Goal: Check status: Check status

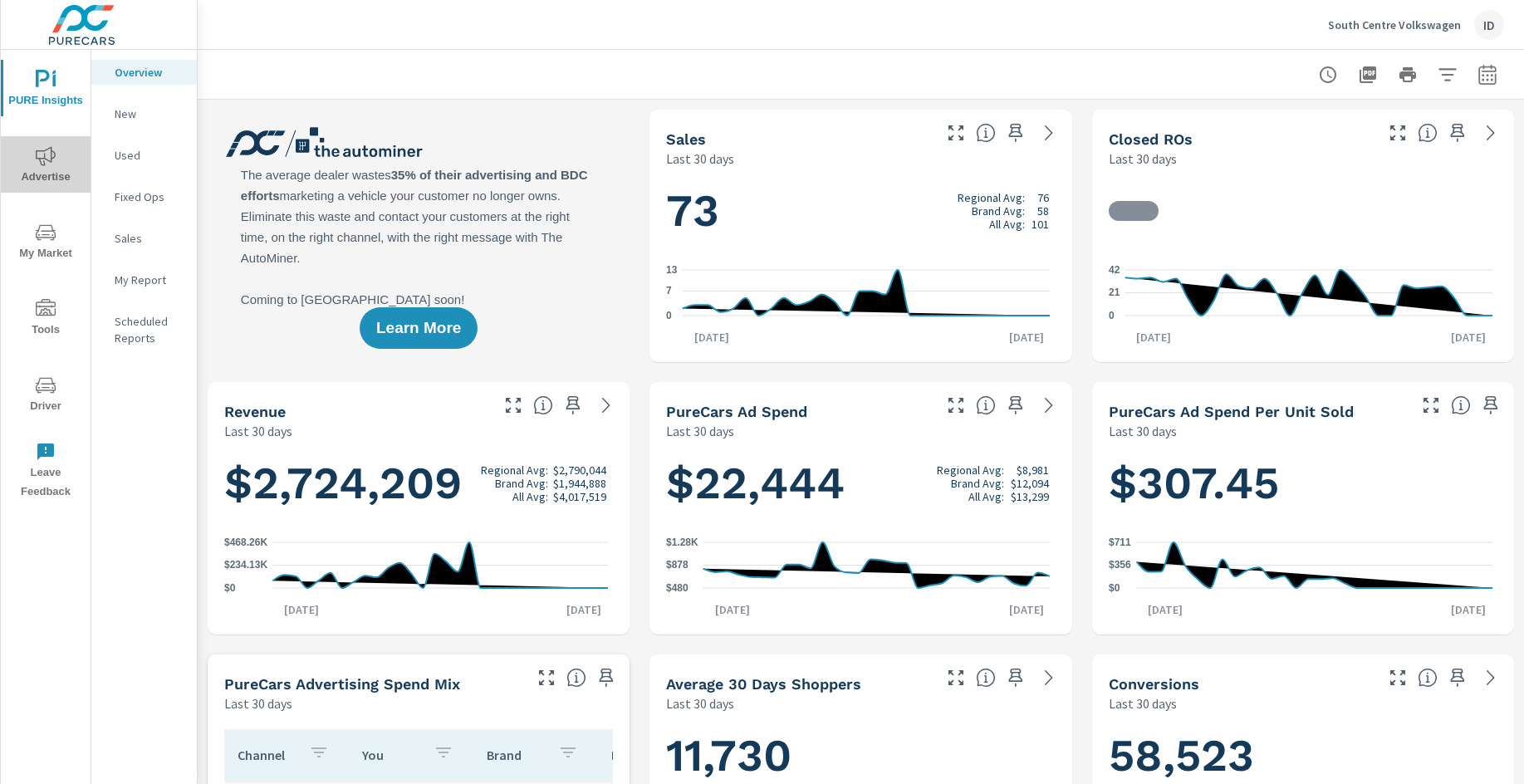
click at [63, 161] on span "Advertise" at bounding box center [46, 166] width 80 height 41
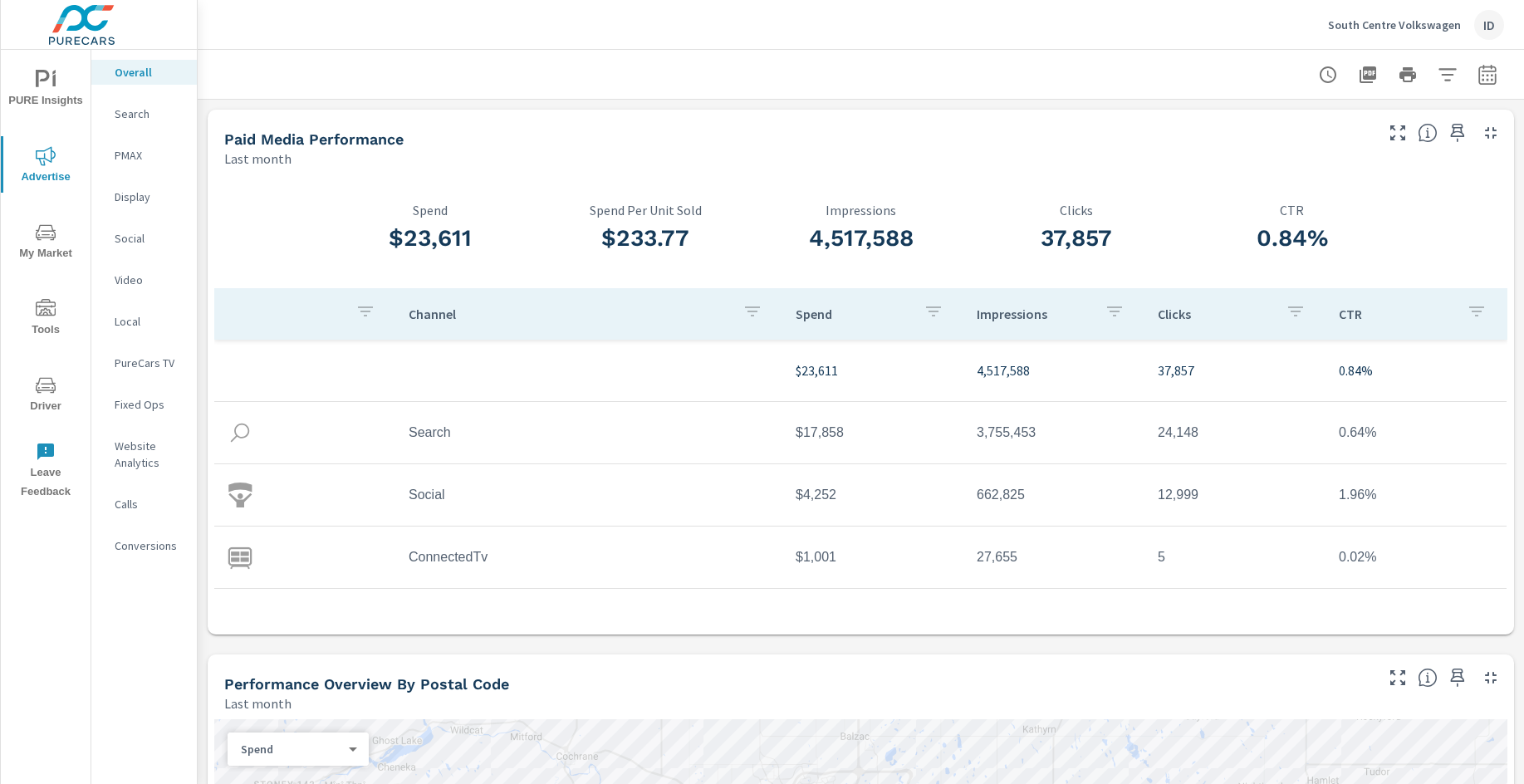
click at [1479, 76] on icon "button" at bounding box center [1486, 74] width 17 height 20
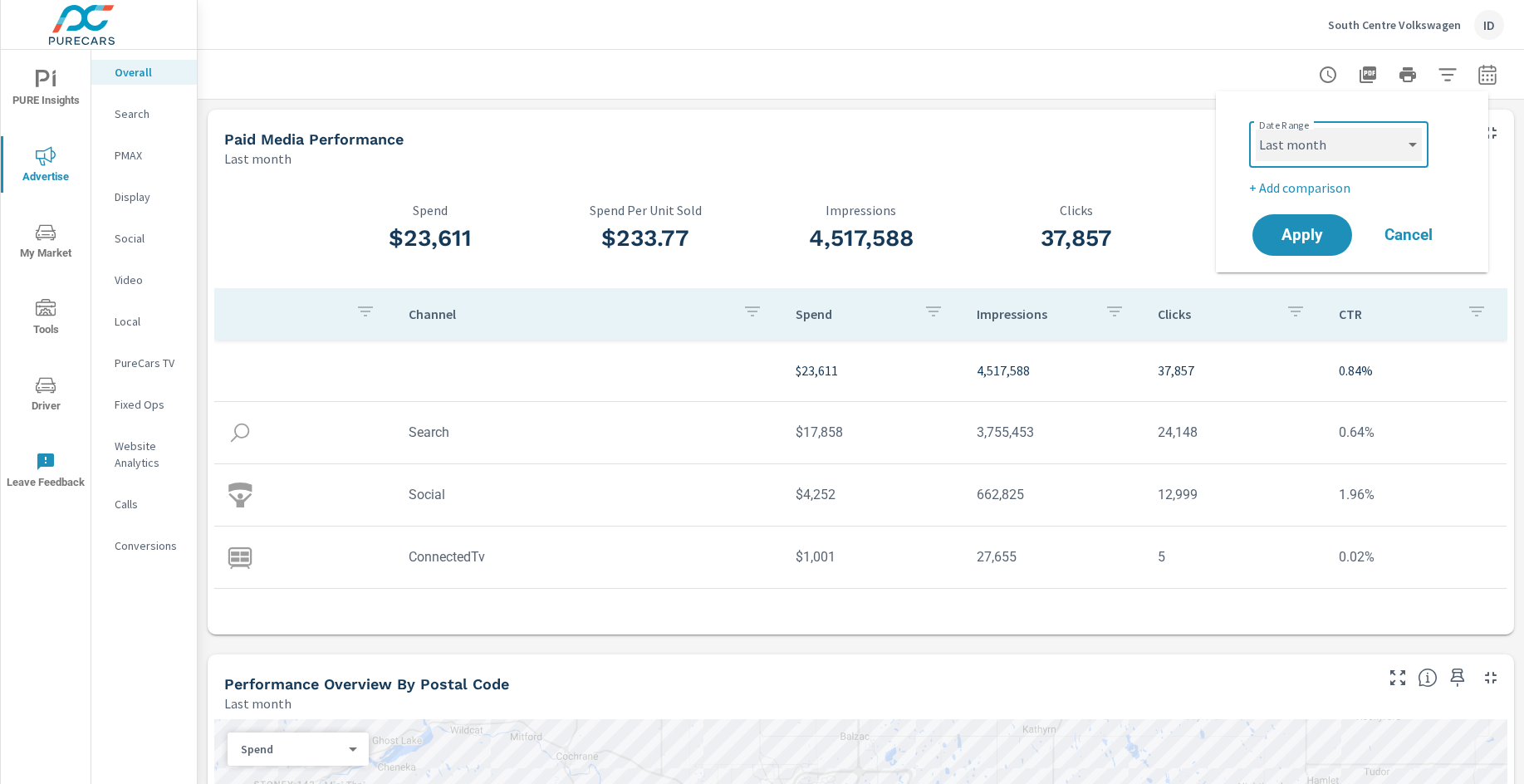
click at [1335, 149] on select "Custom [DATE] Last week Last 7 days Last 14 days Last 30 days Last 45 days Last…" at bounding box center [1339, 144] width 166 height 33
click at [1256, 128] on select "Custom [DATE] Last week Last 7 days Last 14 days Last 30 days Last 45 days Last…" at bounding box center [1339, 144] width 166 height 33
select select "Month to date"
click at [1315, 242] on span "Apply" at bounding box center [1302, 236] width 68 height 16
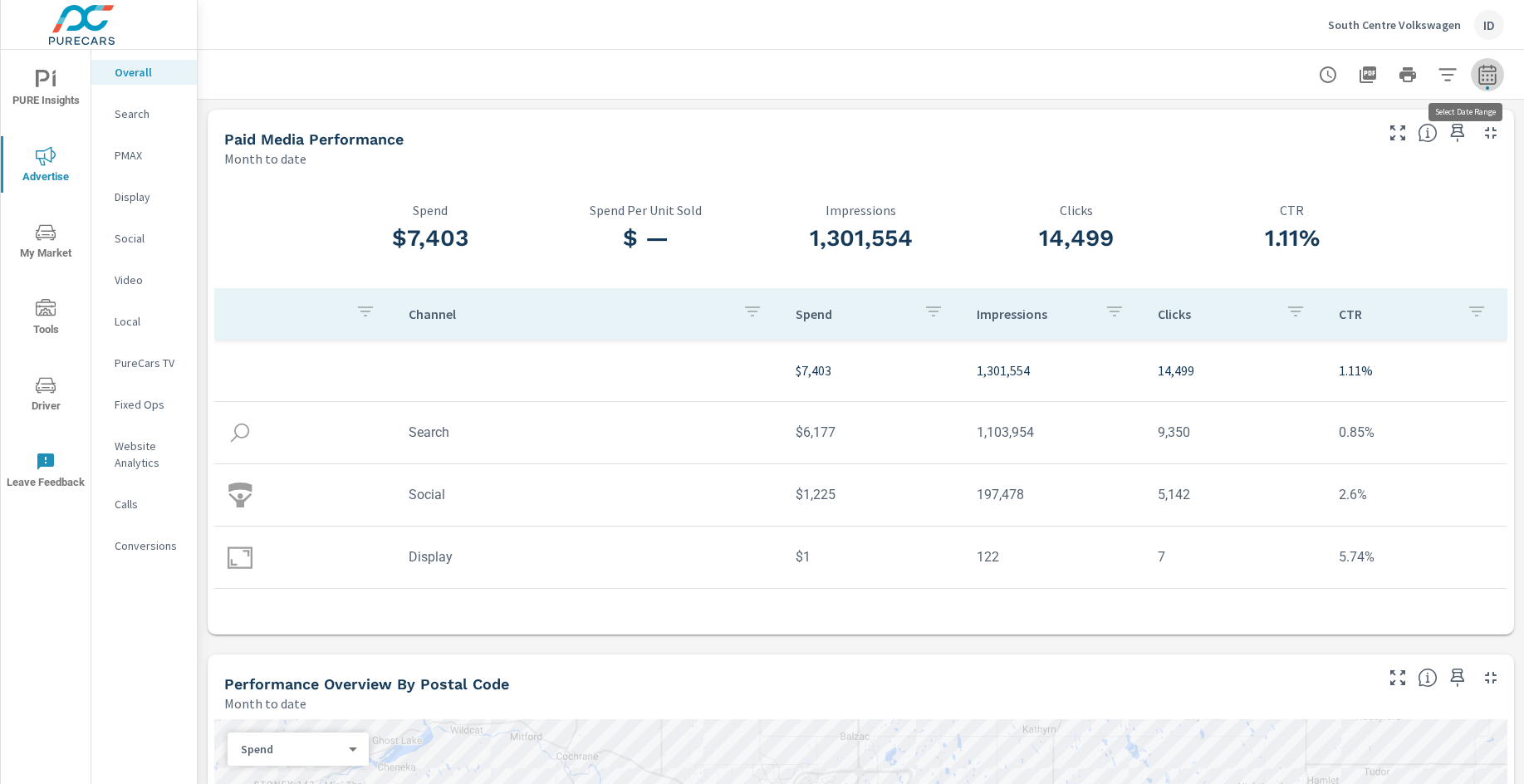
click at [1481, 84] on button "button" at bounding box center [1487, 74] width 33 height 33
select select "Month to date"
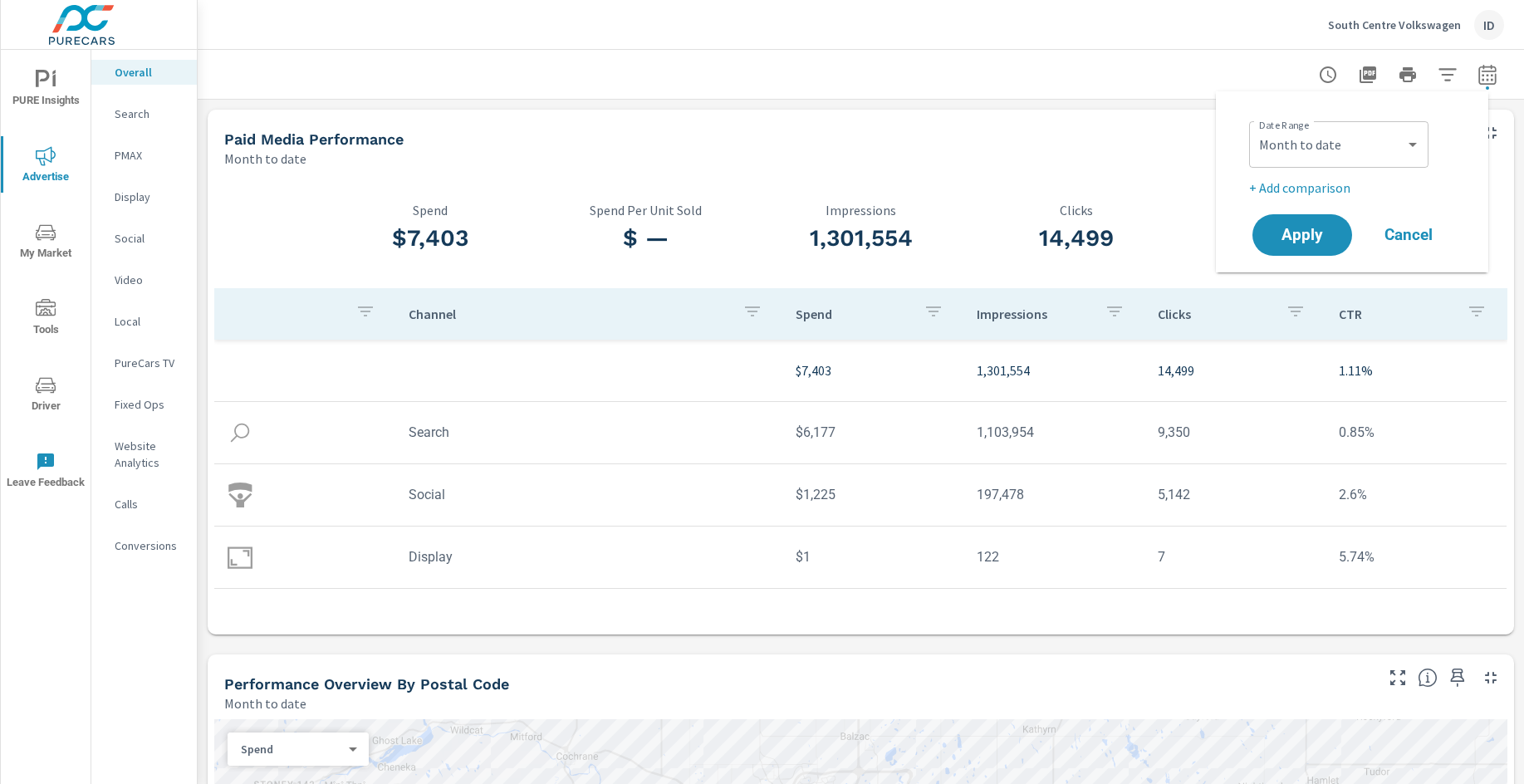
click at [1316, 189] on p "+ Add comparison" at bounding box center [1355, 188] width 213 height 20
select select "Previous period"
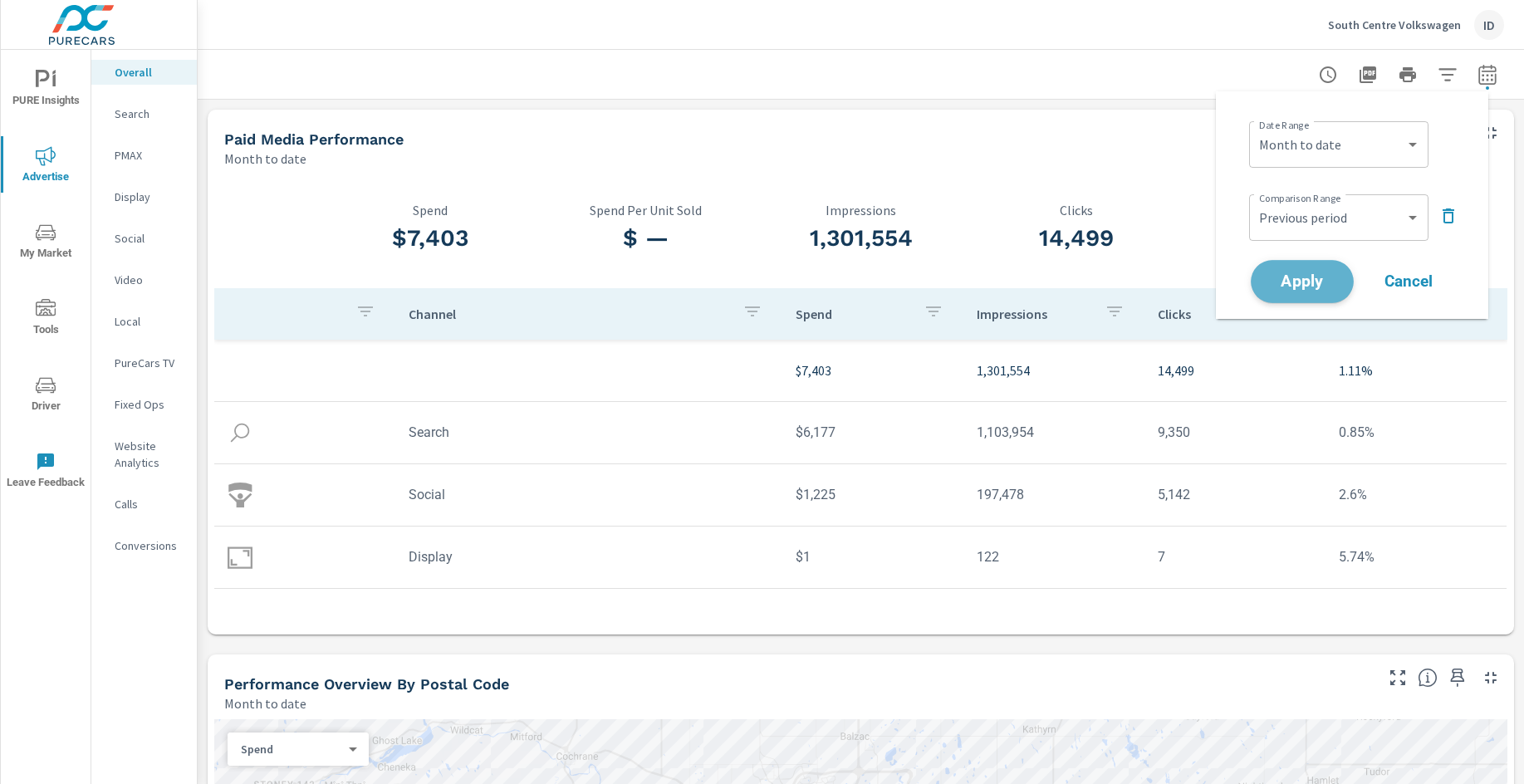
click at [1296, 267] on button "Apply" at bounding box center [1302, 281] width 103 height 43
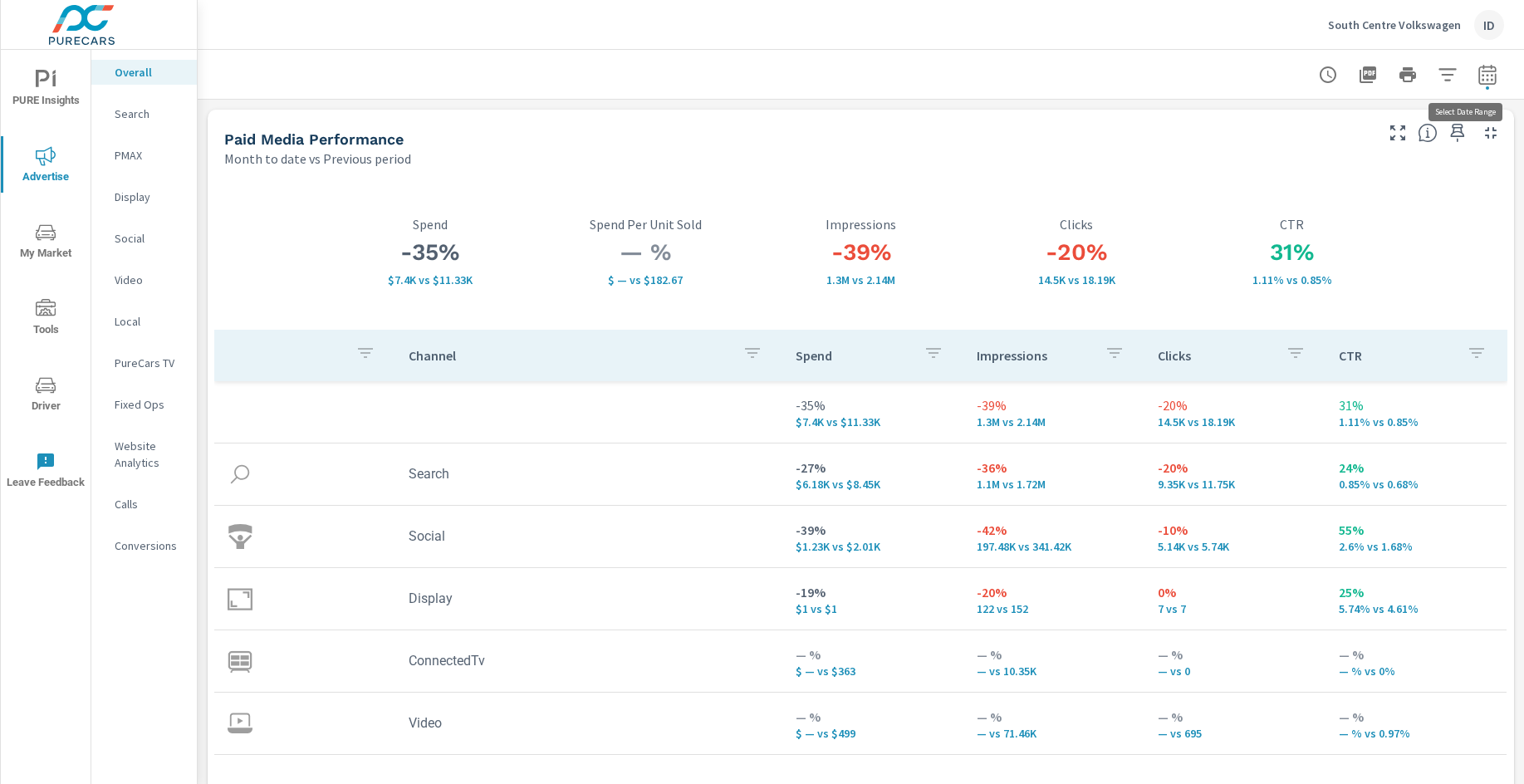
click at [1472, 85] on button "button" at bounding box center [1487, 74] width 33 height 33
select select "Month to date"
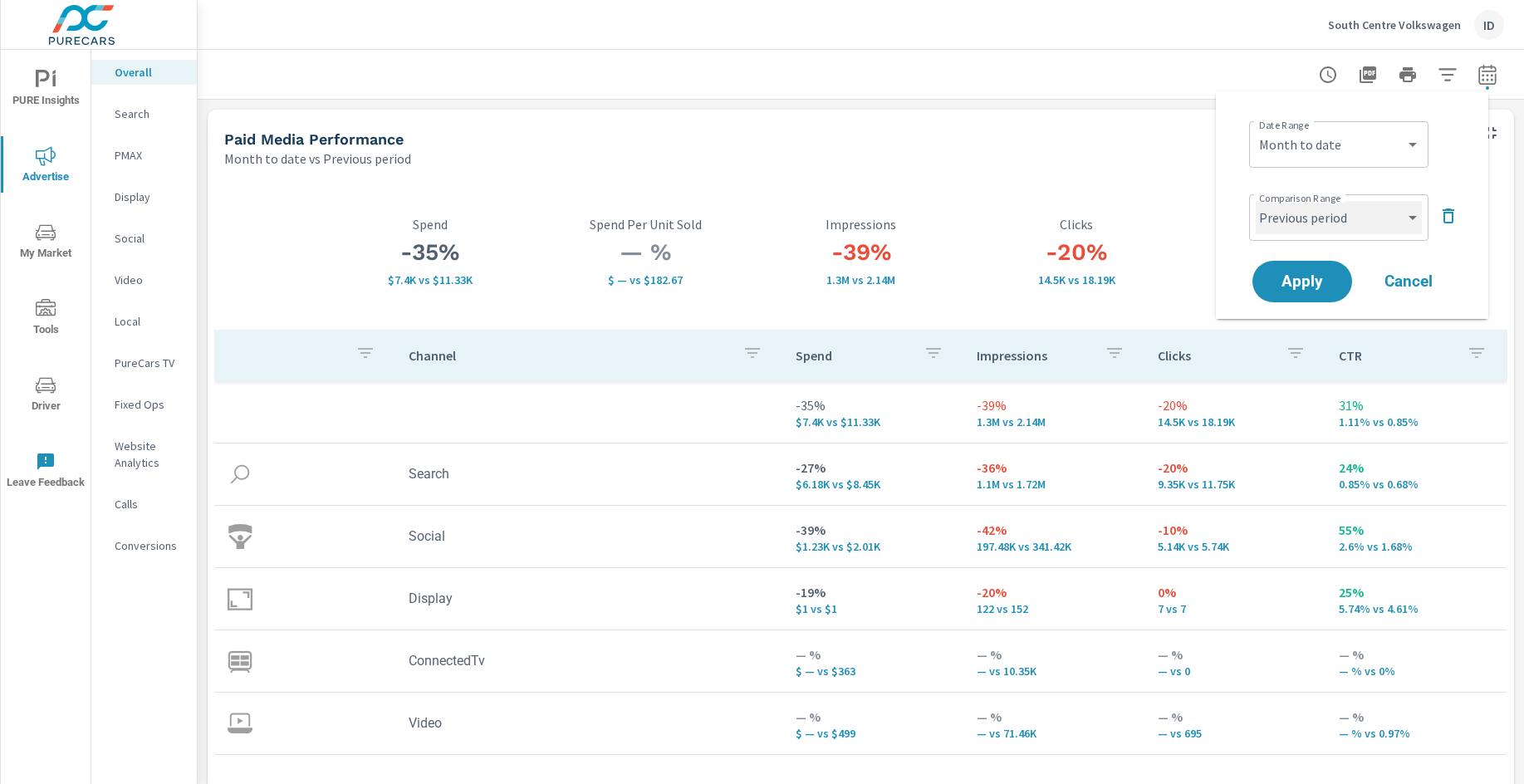
click at [1351, 221] on select "Custom Previous period Previous month Previous year" at bounding box center [1339, 217] width 166 height 33
click at [1256, 201] on select "Custom Previous period Previous month Previous year" at bounding box center [1339, 217] width 166 height 33
select select "Previous month"
click at [1324, 295] on button "Apply" at bounding box center [1302, 281] width 103 height 43
